Goal: Download file/media

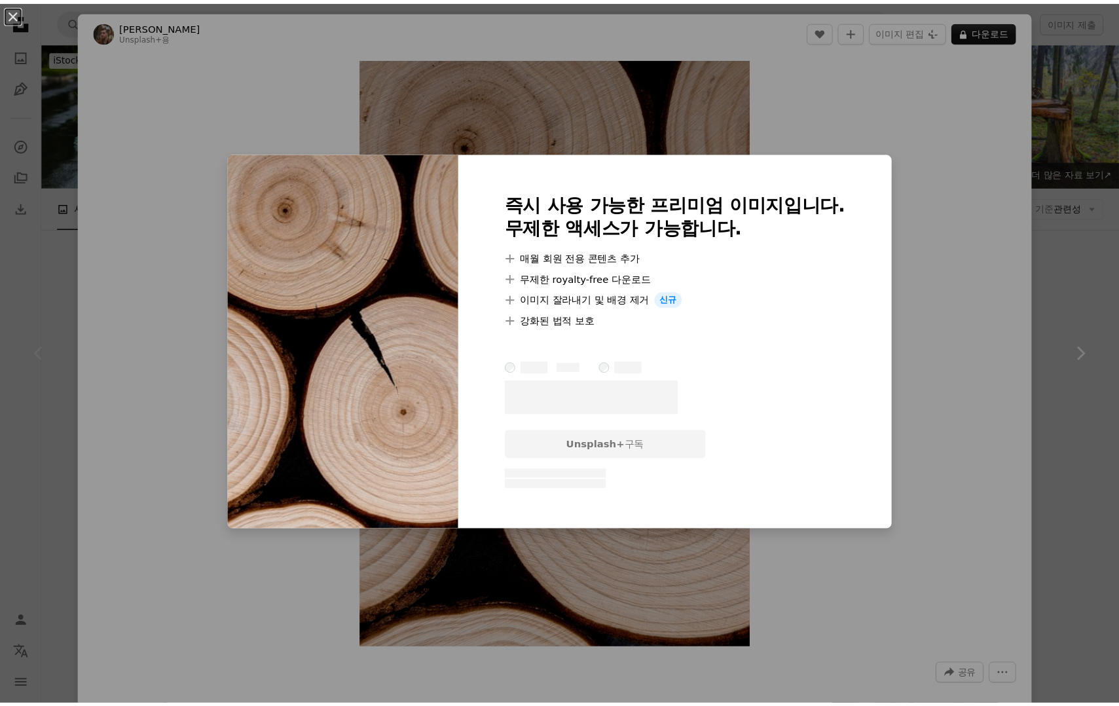
scroll to position [385, 0]
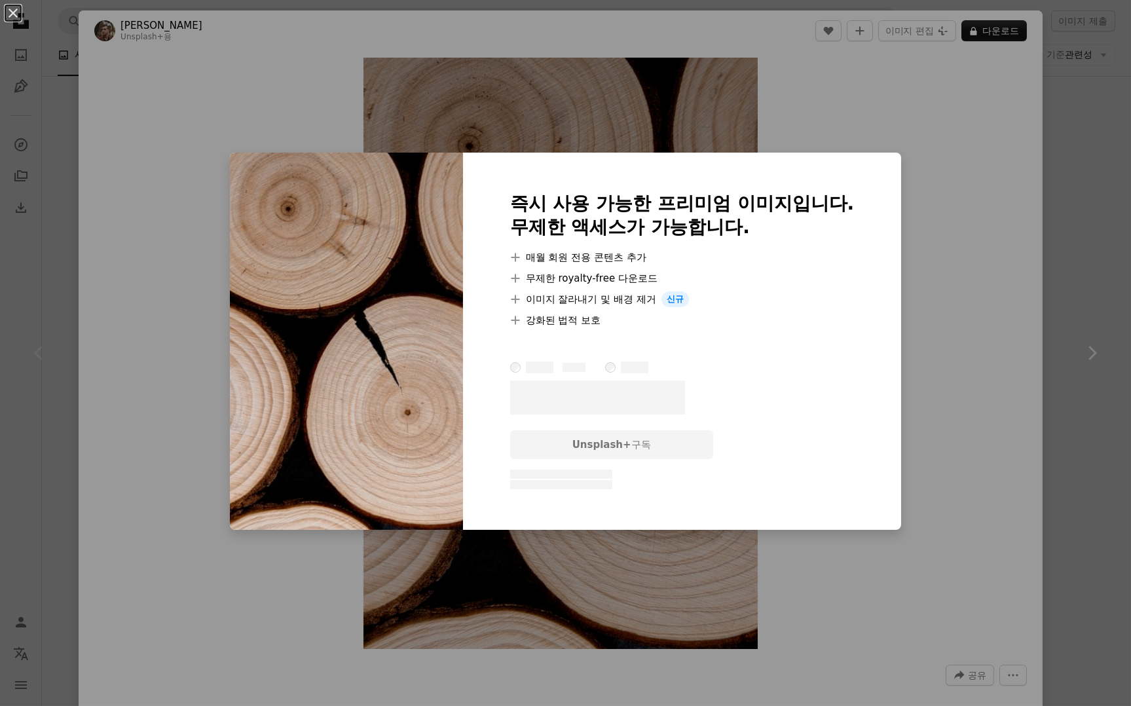
click at [1045, 145] on div "An X shape 즉시 사용 가능한 프리미엄 이미지입니다. 무제한 액세스가 가능합니다. A plus sign 매월 회원 전용 콘텐츠 추가 A…" at bounding box center [565, 353] width 1131 height 706
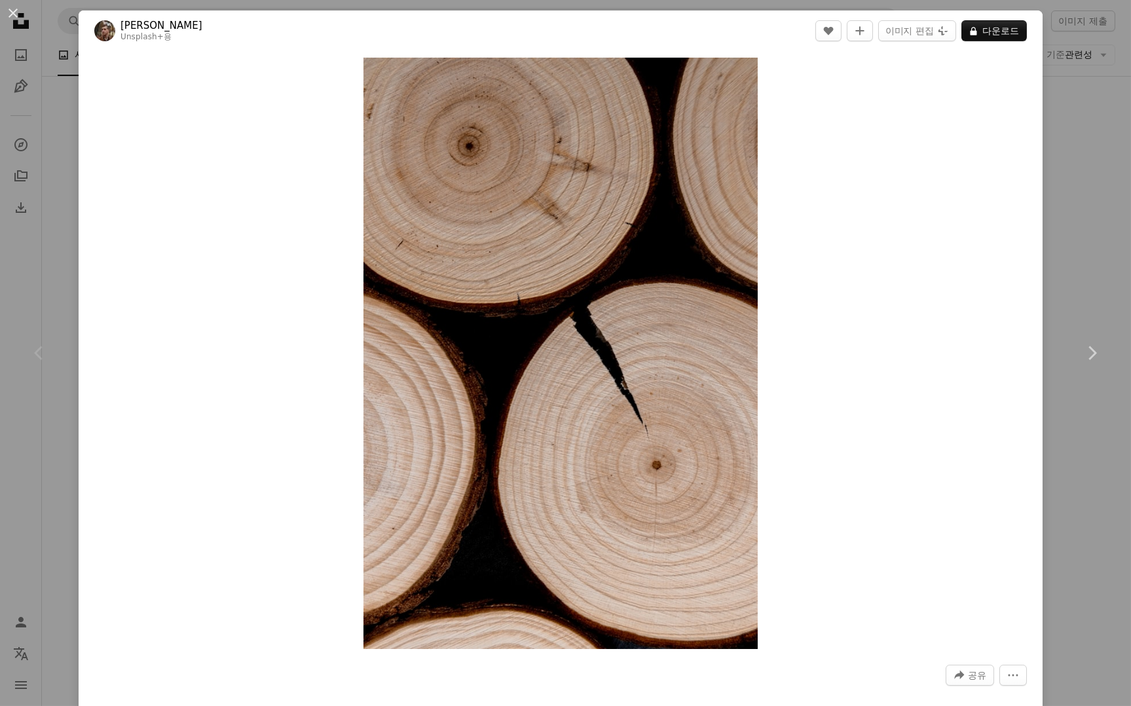
click at [1060, 181] on div "An X shape Chevron left Chevron right [PERSON_NAME] Unsplash+ 용 A heart A plus …" at bounding box center [565, 353] width 1131 height 706
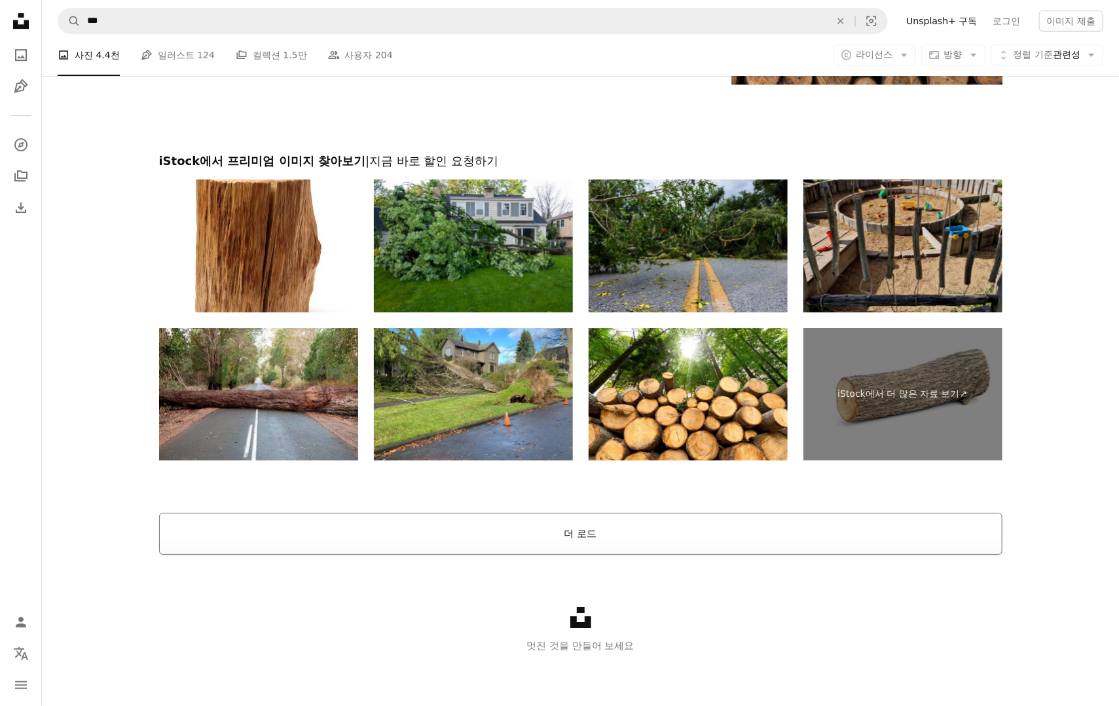
click at [612, 530] on button "더 로드" at bounding box center [581, 534] width 844 height 42
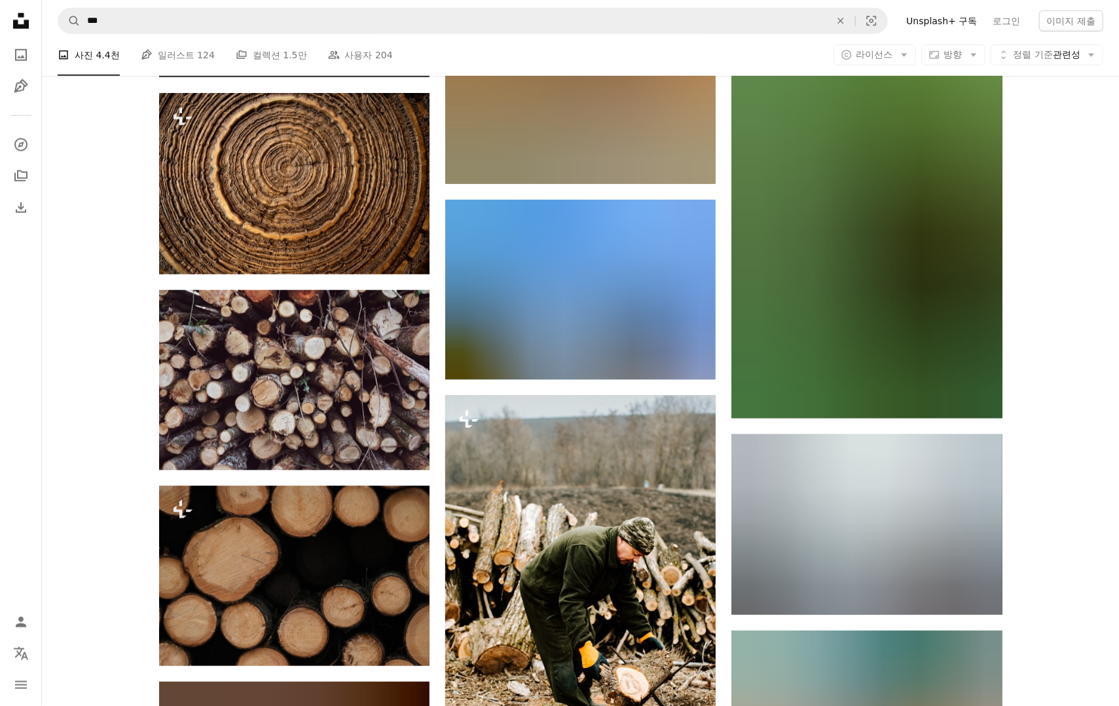
scroll to position [3389, 0]
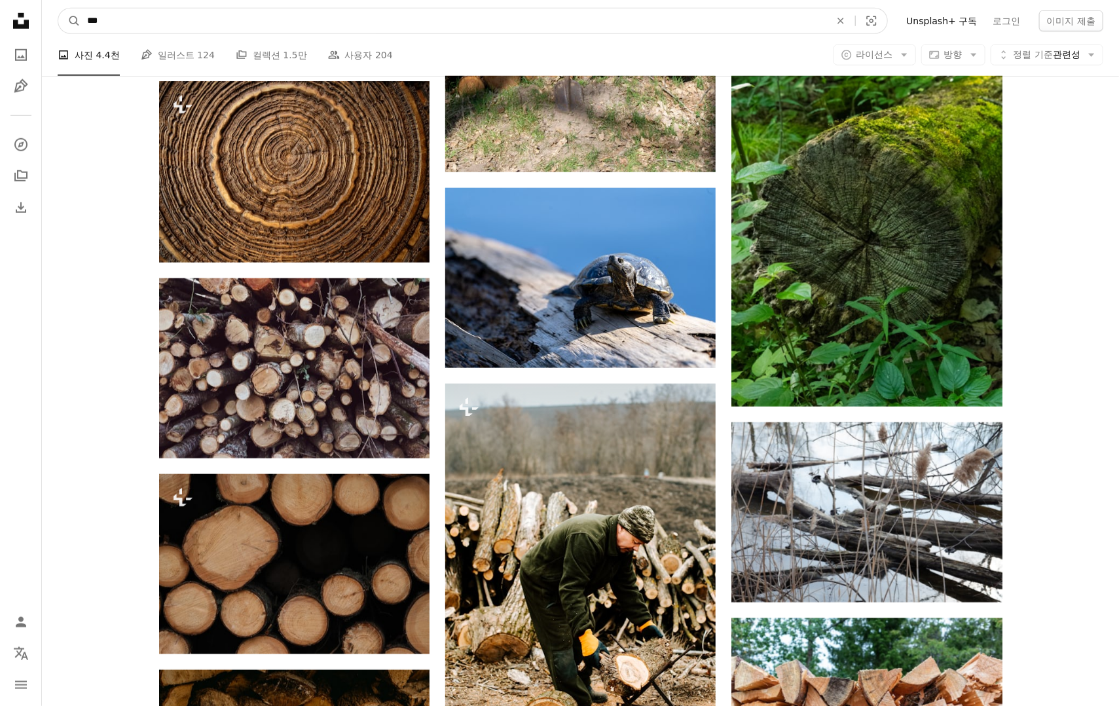
click at [510, 11] on input "***" at bounding box center [454, 21] width 746 height 25
type input "**"
click button "A magnifying glass" at bounding box center [69, 21] width 22 height 25
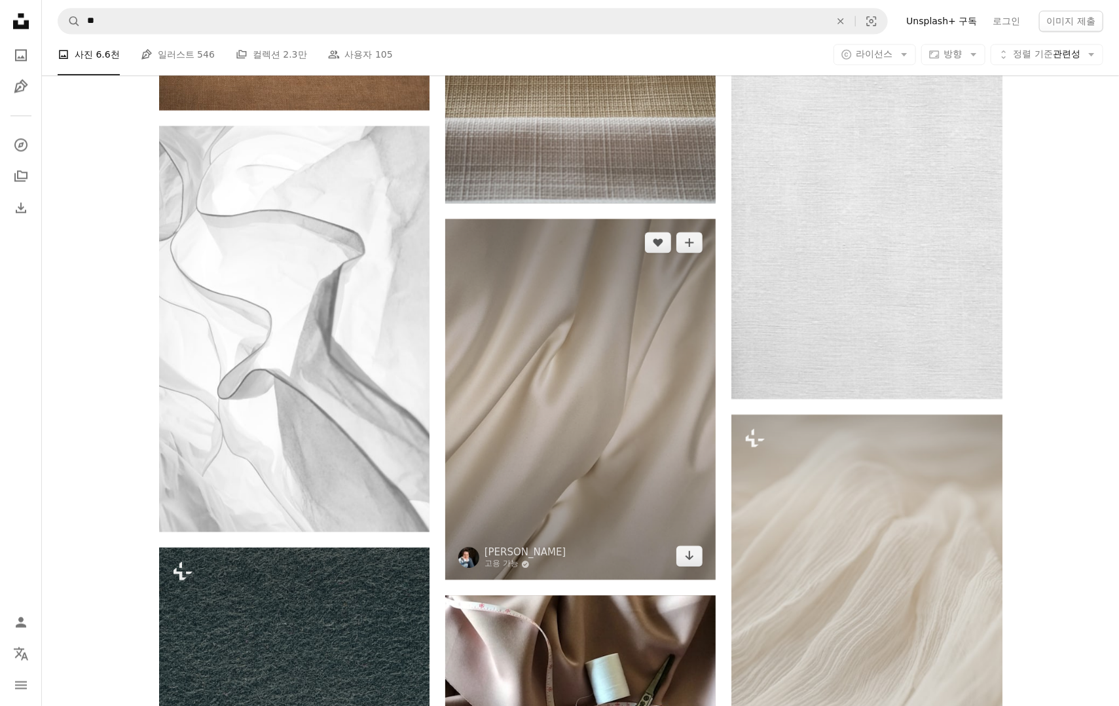
scroll to position [1618, 0]
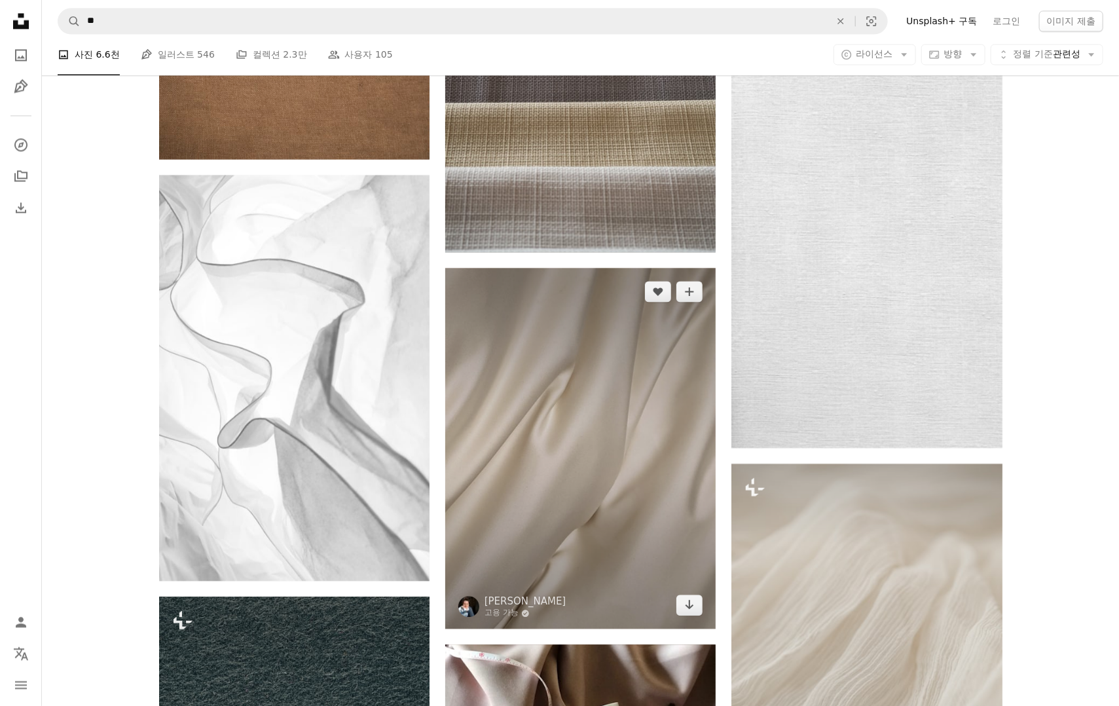
click at [651, 465] on img at bounding box center [580, 448] width 270 height 361
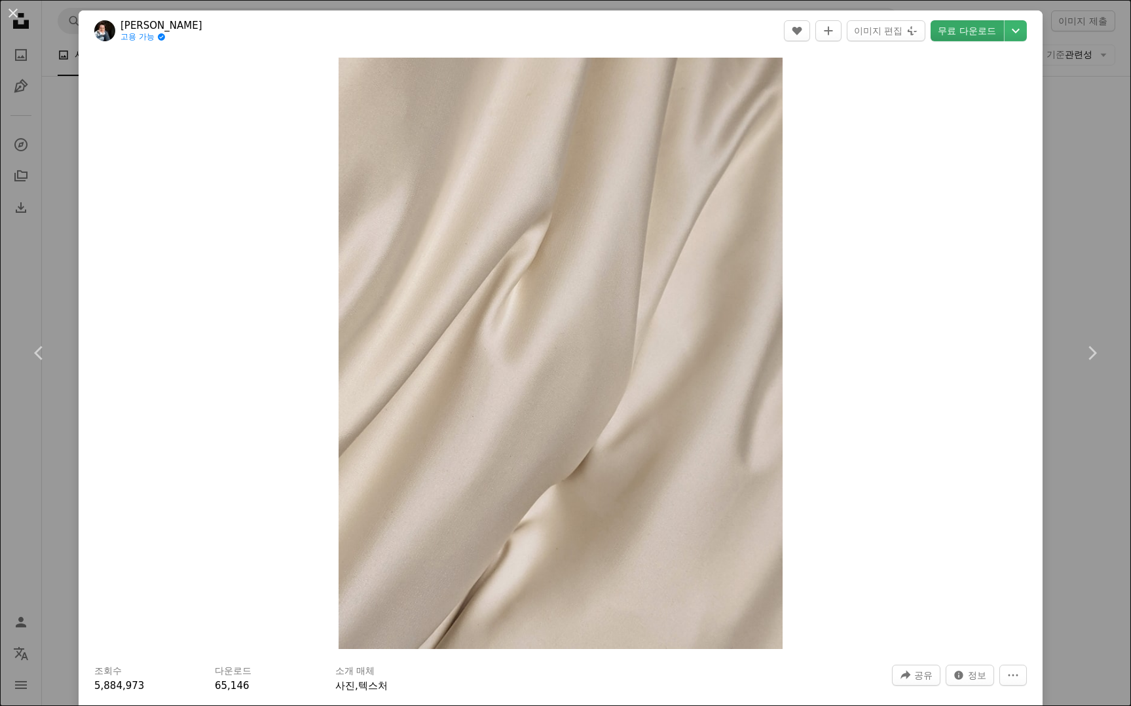
click at [967, 37] on link "무료 다운로드" at bounding box center [967, 30] width 73 height 21
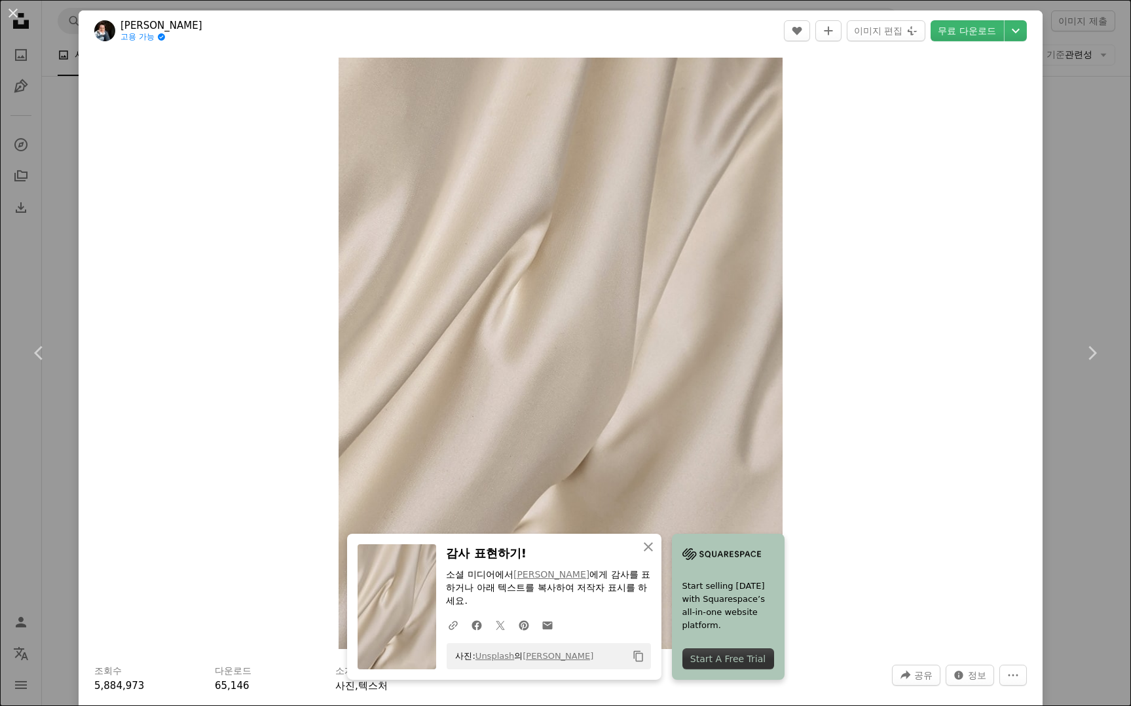
click at [1070, 174] on div "An X shape Chevron left Chevron right An X shape 닫기 감사 표현하기! 소셜 미디어에서 [PERSON_N…" at bounding box center [565, 353] width 1131 height 706
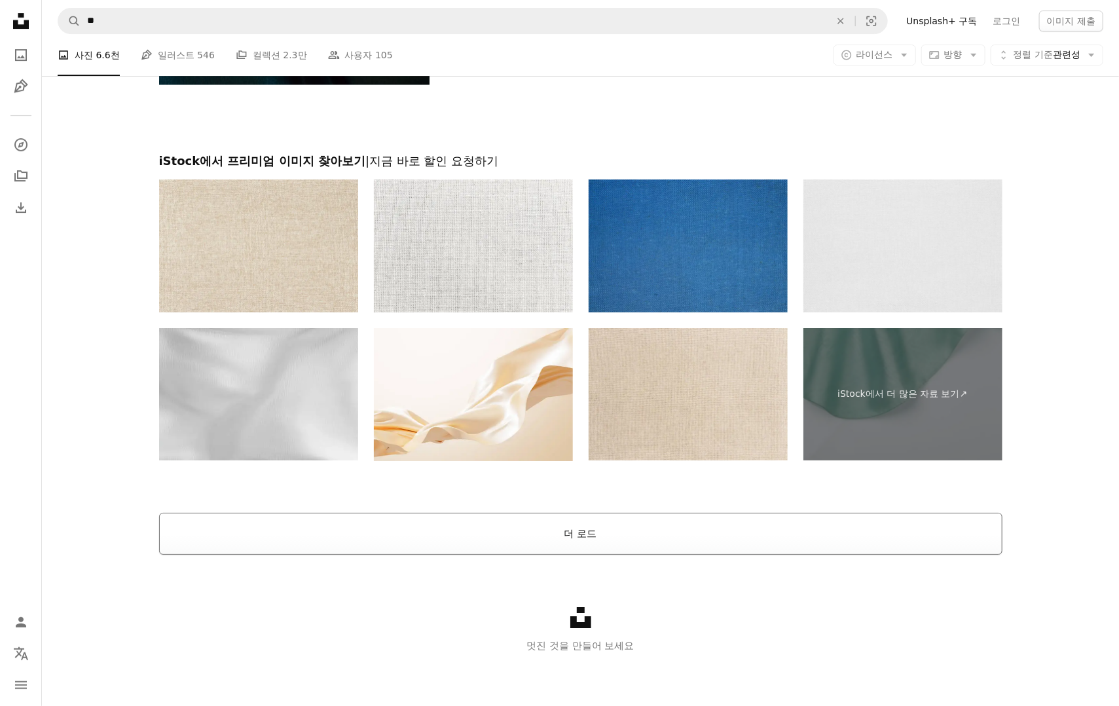
click at [614, 525] on button "더 로드" at bounding box center [581, 534] width 844 height 42
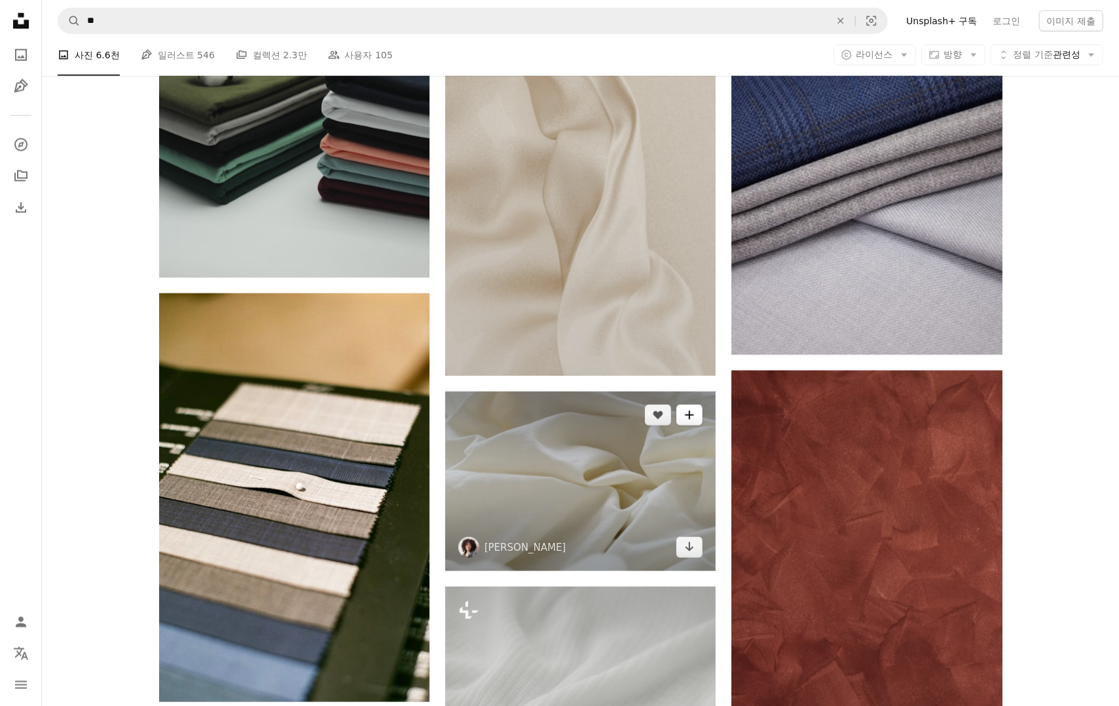
scroll to position [8925, 0]
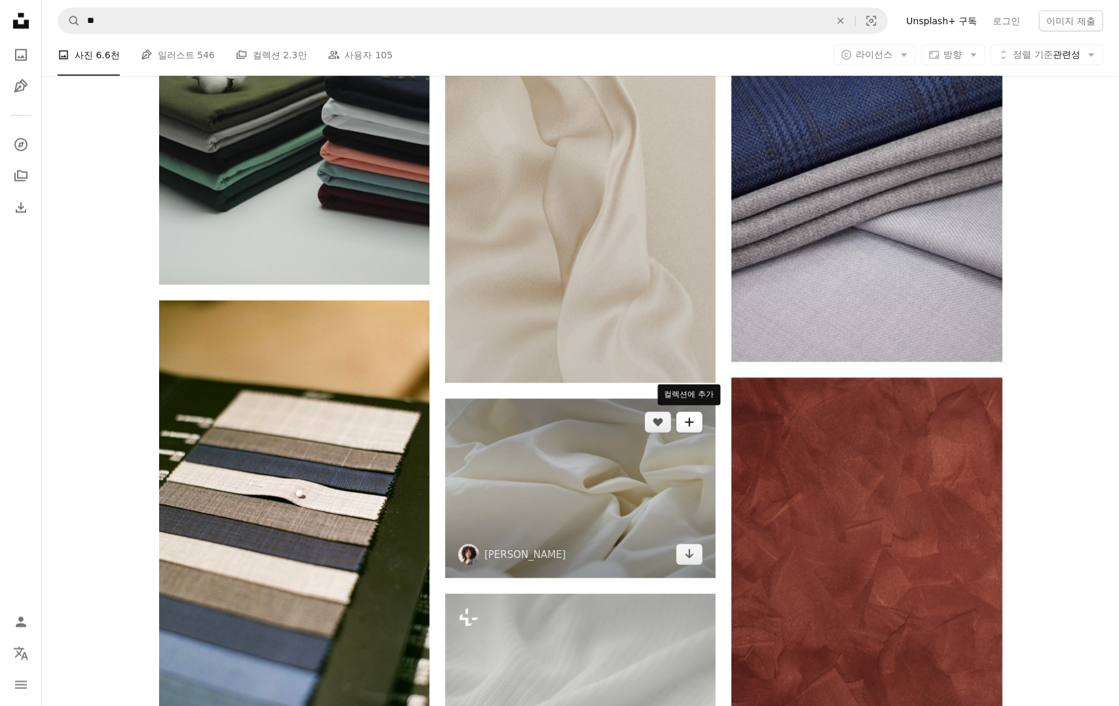
click at [694, 426] on icon "A plus sign" at bounding box center [689, 422] width 10 height 10
click at [688, 547] on icon "Arrow pointing down" at bounding box center [689, 554] width 10 height 16
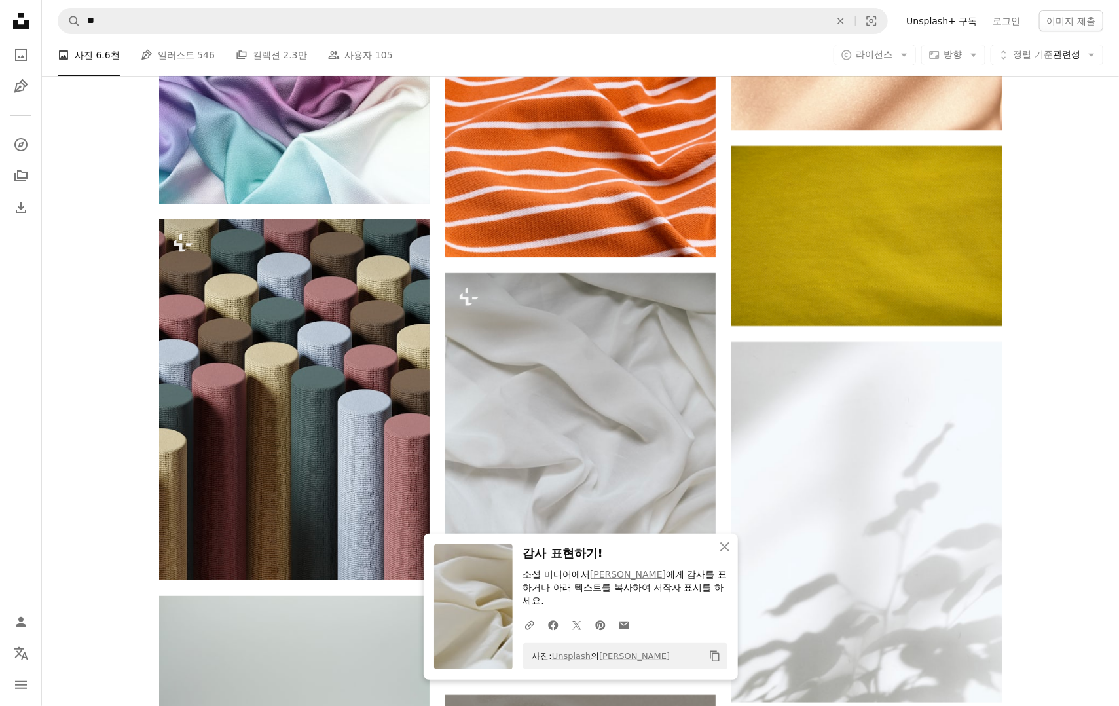
scroll to position [8154, 0]
